Goal: Task Accomplishment & Management: Manage account settings

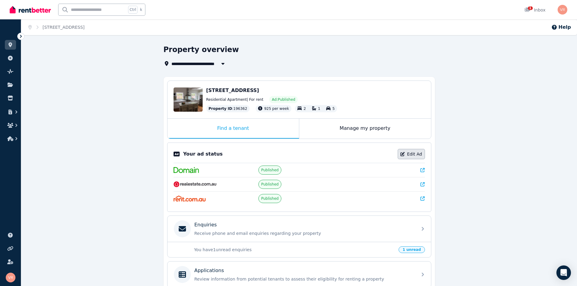
click at [419, 154] on link "Edit Ad" at bounding box center [411, 154] width 27 height 10
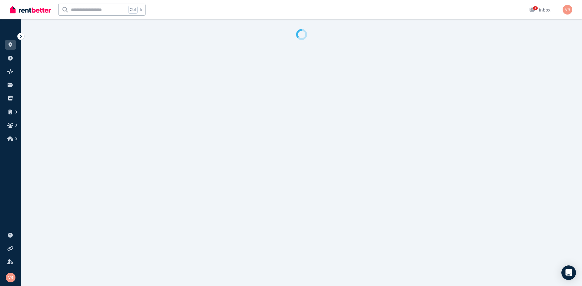
select select "***"
select select "**********"
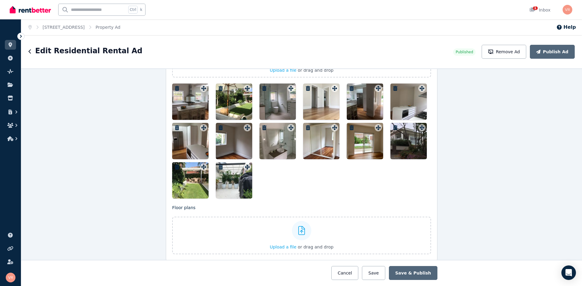
scroll to position [818, 0]
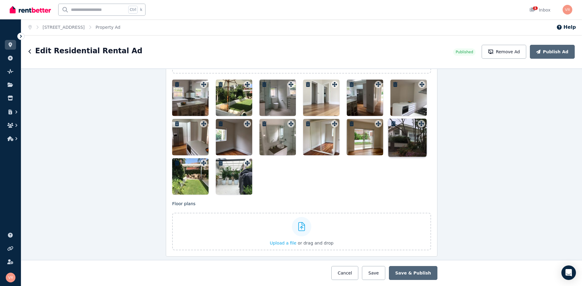
click at [419, 125] on div "Photos Upload a file or drag and drop To pick up a draggable item, press the sp…" at bounding box center [301, 109] width 259 height 171
click at [420, 125] on div "Photos Upload a file or drag and drop To pick up a draggable item, press the sp…" at bounding box center [301, 109] width 259 height 171
click at [420, 125] on icon at bounding box center [421, 123] width 6 height 5
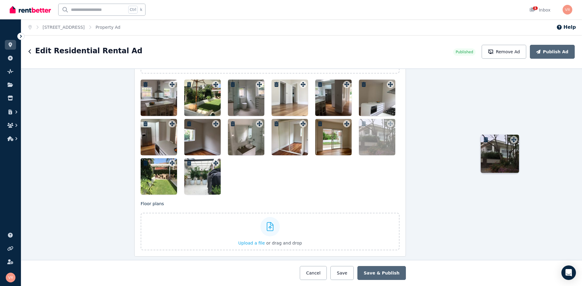
drag, startPoint x: 420, startPoint y: 125, endPoint x: 525, endPoint y: 136, distance: 105.8
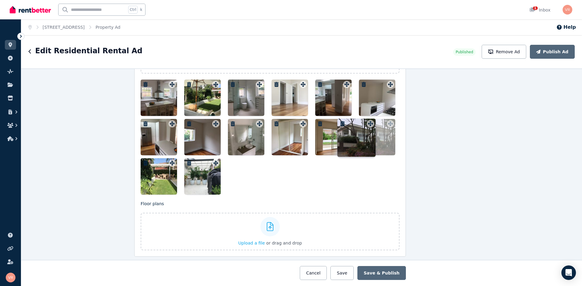
click at [399, 136] on div "Photos Upload a file or drag and drop To pick up a draggable item, press the sp…" at bounding box center [270, 109] width 259 height 171
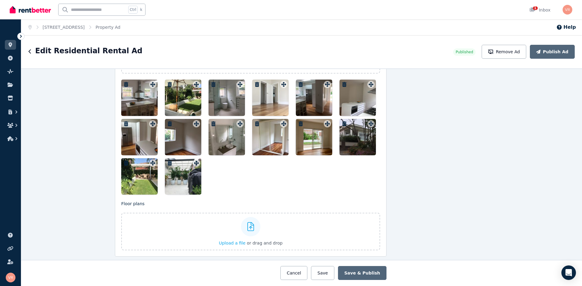
drag, startPoint x: 360, startPoint y: 131, endPoint x: 437, endPoint y: 101, distance: 83.0
click at [437, 101] on div "**********" at bounding box center [301, 178] width 561 height 218
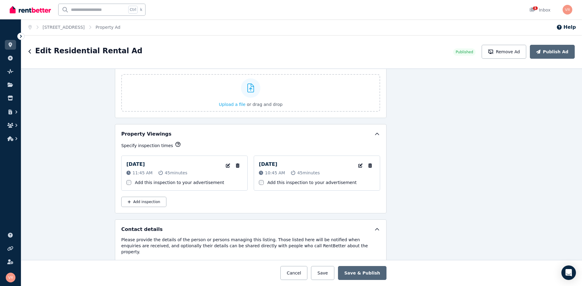
scroll to position [970, 51]
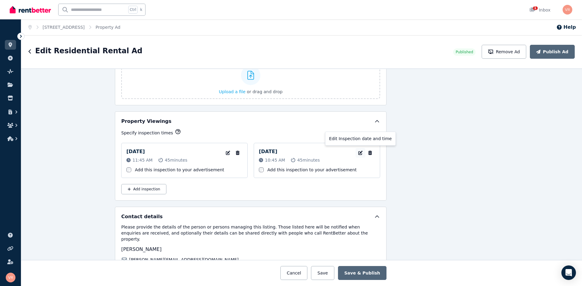
click at [358, 153] on icon "button" at bounding box center [360, 153] width 6 height 4
select select "**"
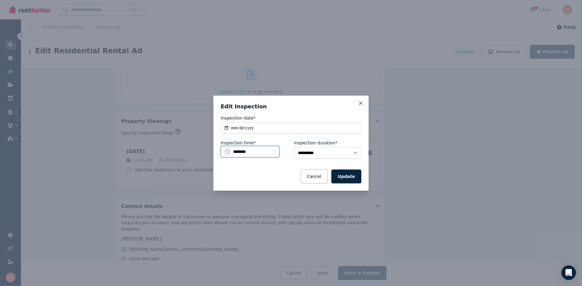
drag, startPoint x: 233, startPoint y: 152, endPoint x: 238, endPoint y: 151, distance: 4.8
click at [234, 152] on input "********" at bounding box center [250, 152] width 59 height 12
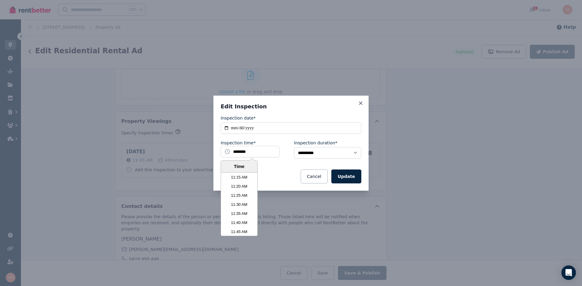
scroll to position [1231, 0]
click at [245, 229] on li "11:45 AM" at bounding box center [239, 228] width 36 height 9
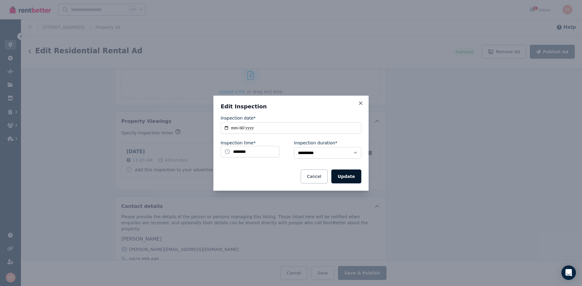
click at [349, 175] on button "Update" at bounding box center [346, 177] width 30 height 14
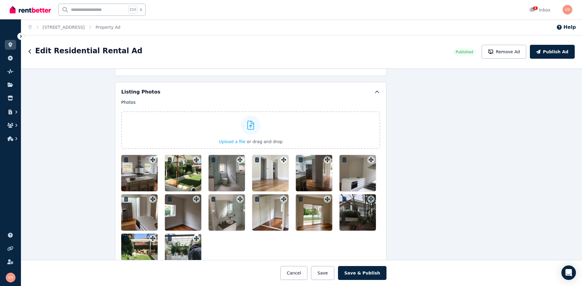
scroll to position [733, 51]
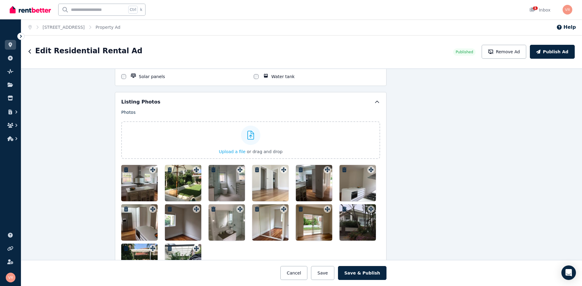
drag, startPoint x: 367, startPoint y: 211, endPoint x: 351, endPoint y: 226, distance: 22.7
click at [351, 226] on div at bounding box center [357, 223] width 36 height 36
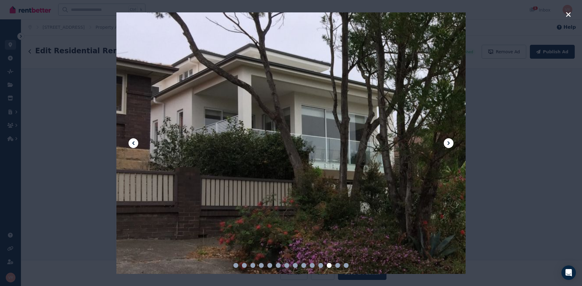
click at [570, 13] on icon "button" at bounding box center [568, 14] width 5 height 5
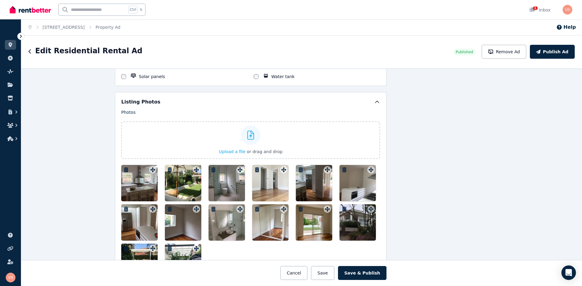
click at [376, 100] on icon at bounding box center [377, 102] width 6 height 6
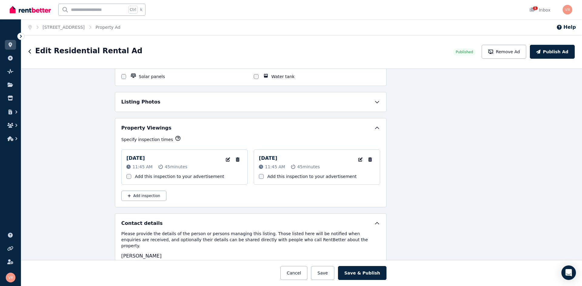
click at [376, 100] on icon at bounding box center [377, 102] width 6 height 6
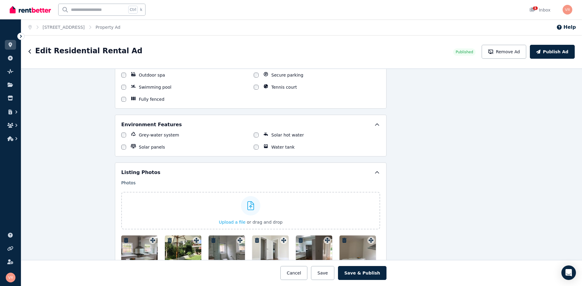
scroll to position [697, 51]
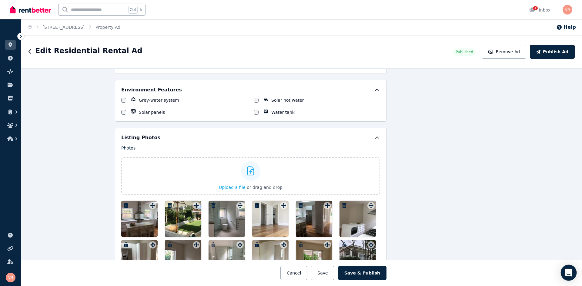
click at [568, 272] on icon "Open Intercom Messenger" at bounding box center [568, 273] width 7 height 8
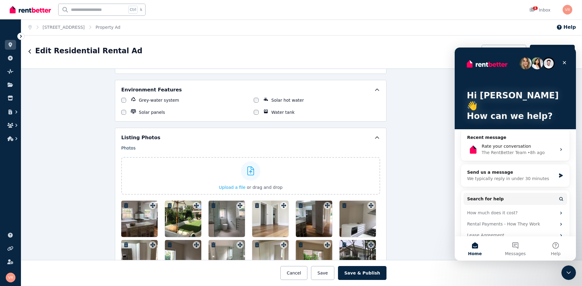
scroll to position [12, 0]
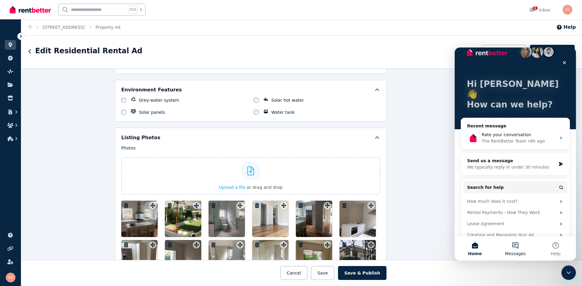
click at [517, 249] on button "Messages" at bounding box center [515, 249] width 40 height 24
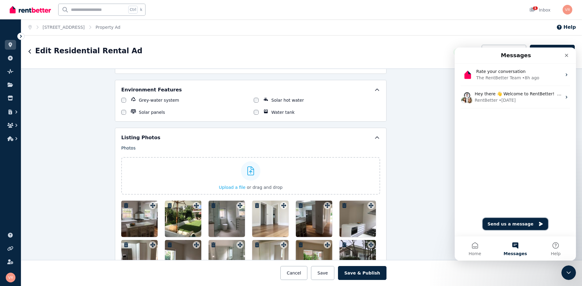
click at [512, 223] on button "Send us a message" at bounding box center [515, 224] width 65 height 12
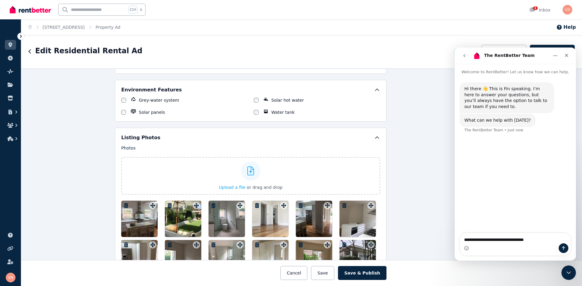
type textarea "**********"
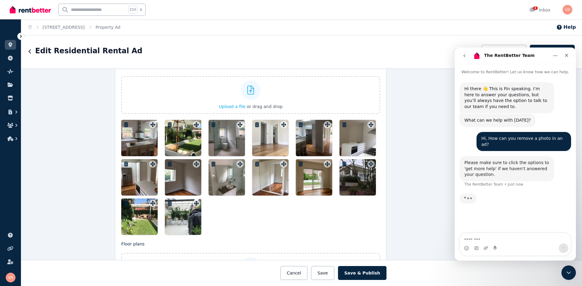
scroll to position [788, 51]
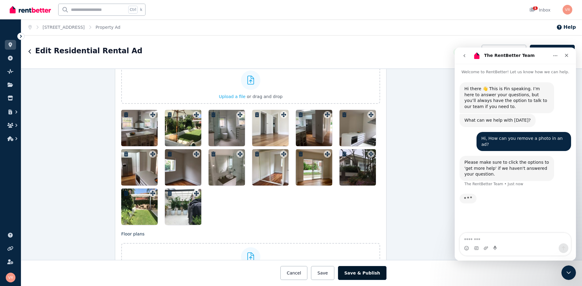
click at [373, 274] on button "Save & Publish" at bounding box center [362, 273] width 48 height 14
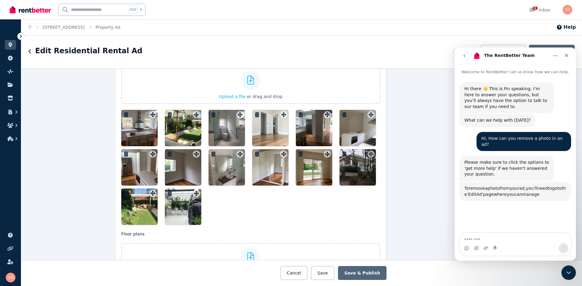
scroll to position [1, 0]
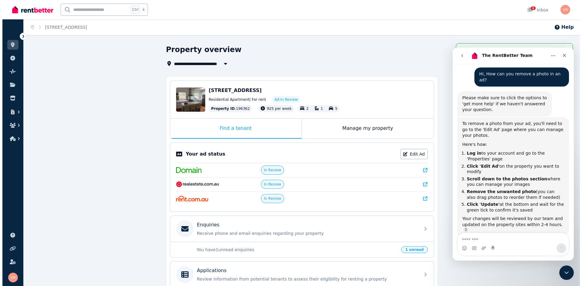
scroll to position [84, 0]
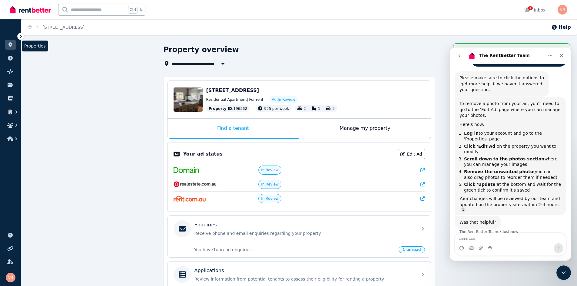
click at [10, 43] on icon at bounding box center [10, 44] width 4 height 5
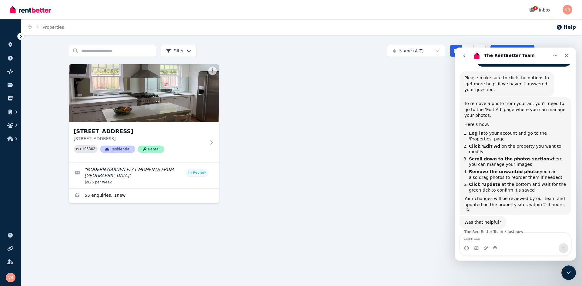
click at [532, 10] on icon at bounding box center [532, 10] width 5 height 4
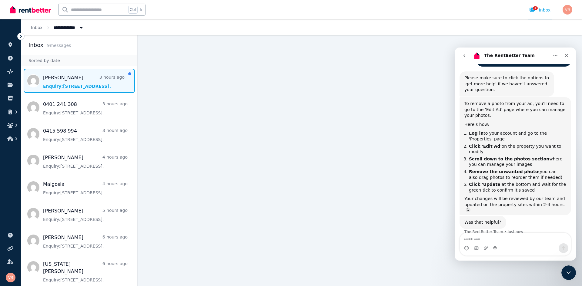
click at [81, 83] on span "Message list" at bounding box center [79, 81] width 116 height 24
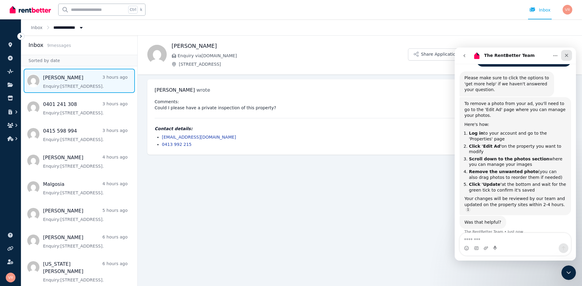
click at [567, 55] on icon "Close" at bounding box center [566, 55] width 3 height 3
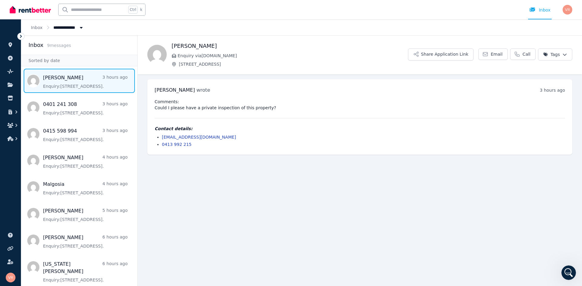
scroll to position [94, 0]
click at [497, 53] on span "Email" at bounding box center [497, 54] width 12 height 6
